Goal: Task Accomplishment & Management: Use online tool/utility

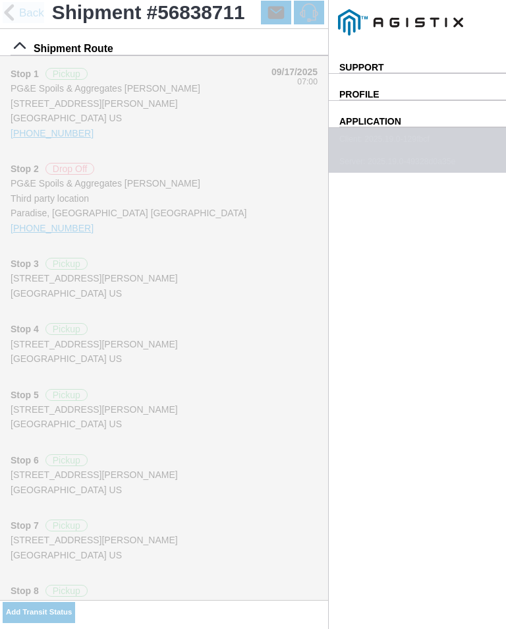
click at [0, 0] on slot "Add Transit Status" at bounding box center [0, 0] width 0 height 0
click at [0, 0] on select "Select Arrive at Drop Off Arrive at Pickup Break Start Break Stop Depart Drop O…" at bounding box center [0, 0] width 0 height 0
select select "DPTPULOC"
click at [0, 0] on div "Location" at bounding box center [0, 0] width 0 height 0
click at [0, 0] on div "[STREET_ADDRESS][PERSON_NAME]" at bounding box center [0, 0] width 0 height 0
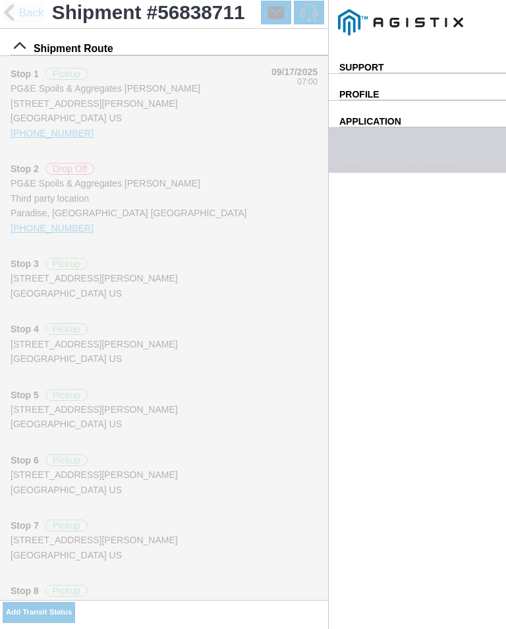
click at [0, 0] on slot "Apply" at bounding box center [0, 0] width 0 height 0
type input "Paradise"
click at [0, 0] on select "Select 1" x 3" Rock 1" x 4" Rock 2" x 4" Rock Asphalt Cold Patch Backfill Spec …" at bounding box center [0, 0] width 0 height 0
select select "708654"
click at [0, 0] on input "12:33" at bounding box center [0, 0] width 0 height 0
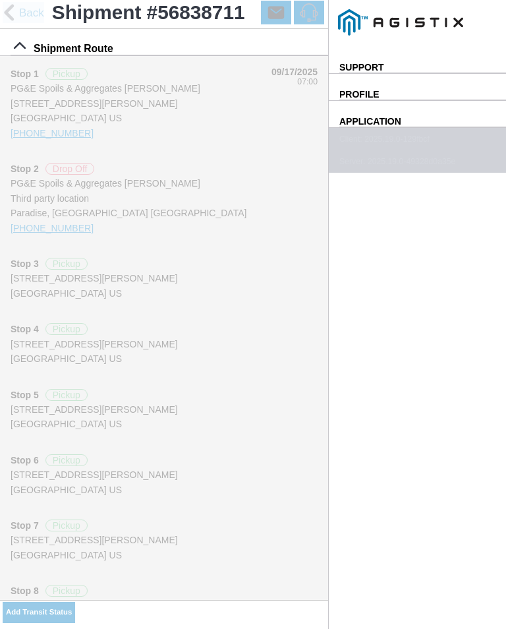
type input "13:10"
click at [0, 0] on span "SAVE" at bounding box center [0, 0] width 0 height 0
click at [0, 0] on slot "Add Transit Status" at bounding box center [0, 0] width 0 height 0
click at [0, 0] on input "13:01" at bounding box center [0, 0] width 0 height 0
type input "13:45"
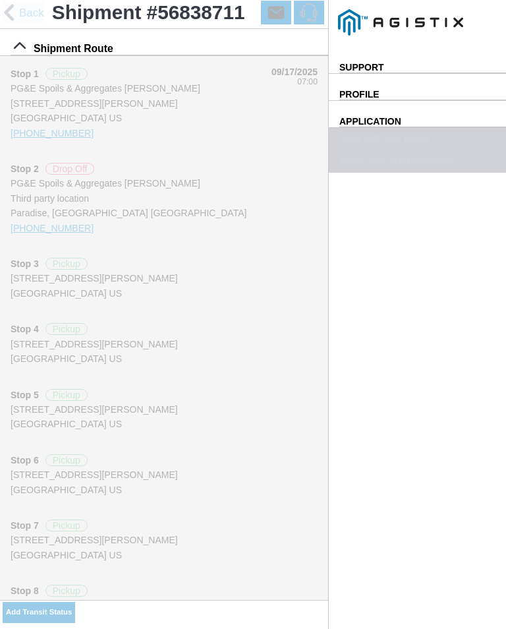
click at [0, 0] on select "Select Arrive at Drop Off Arrive at Pickup Break Start Break Stop Depart Drop O…" at bounding box center [0, 0] width 0 height 0
select select "ARVPULOC"
click at [0, 0] on div "Location" at bounding box center [0, 0] width 0 height 0
click at [0, 0] on div "[STREET_ADDRESS][PERSON_NAME]" at bounding box center [0, 0] width 0 height 0
click at [0, 0] on slot "Apply" at bounding box center [0, 0] width 0 height 0
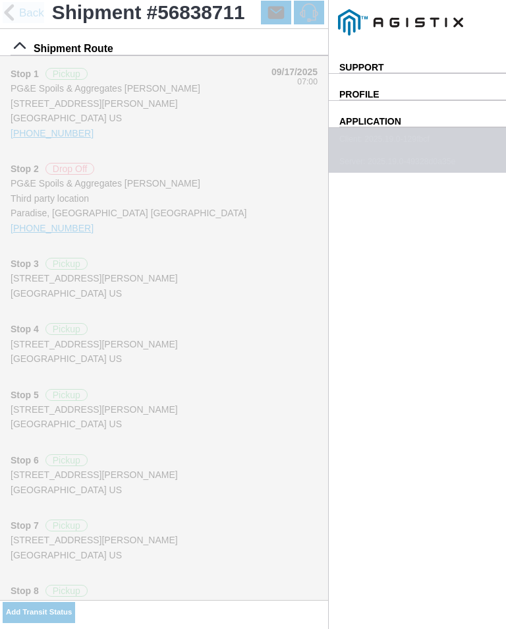
type input "Paradise"
click at [0, 0] on span "SAVE" at bounding box center [0, 0] width 0 height 0
click at [75, 602] on ion-buttons "Add Transit Status" at bounding box center [39, 612] width 72 height 25
click at [75, 603] on ion-buttons "Add Transit Status" at bounding box center [39, 612] width 72 height 25
click at [0, 0] on slot "Add Transit Status" at bounding box center [0, 0] width 0 height 0
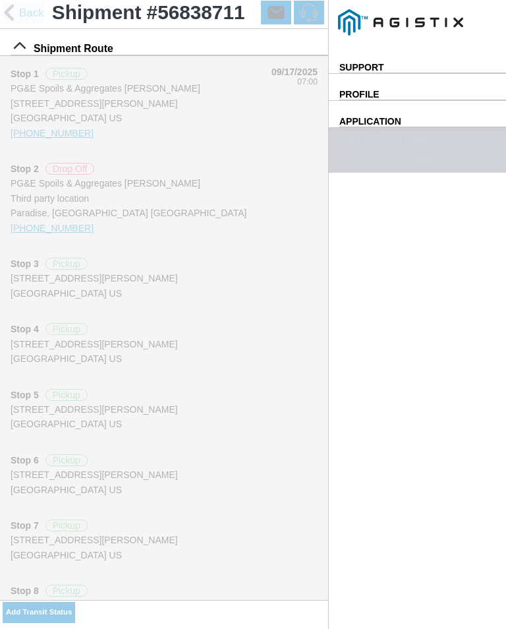
click at [0, 0] on input "13:01" at bounding box center [0, 0] width 0 height 0
type input "13:50"
click at [0, 0] on select "Select Arrive at Drop Off Arrive at Pickup Break Start Break Stop Depart Drop O…" at bounding box center [0, 0] width 0 height 0
select select "DPTPULOC"
click at [0, 0] on div "Location" at bounding box center [0, 0] width 0 height 0
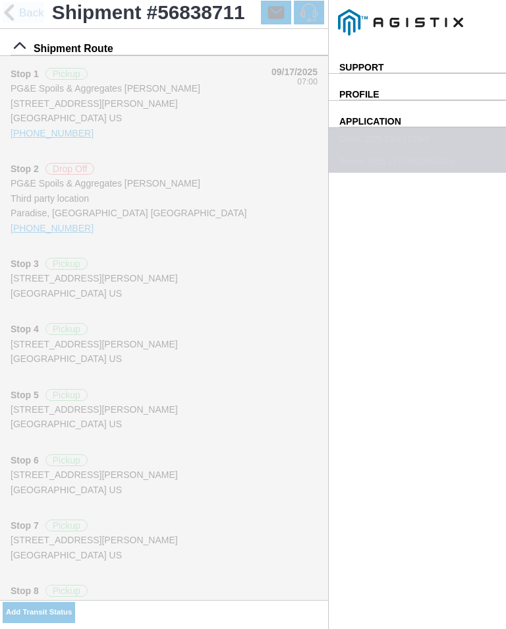
click at [0, 0] on div "[STREET_ADDRESS][PERSON_NAME]" at bounding box center [0, 0] width 0 height 0
click at [0, 0] on slot "Apply" at bounding box center [0, 0] width 0 height 0
type input "Paradise"
click at [0, 0] on select "Select 1" x 3" Rock 1" x 4" Rock 2" x 4" Rock Asphalt Cold Patch Backfill Spec …" at bounding box center [0, 0] width 0 height 0
select select "708654"
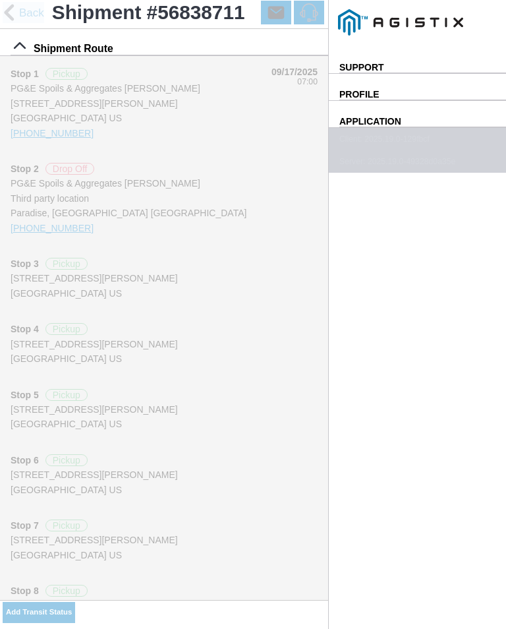
click at [0, 0] on span "SAVE" at bounding box center [0, 0] width 0 height 0
